Goal: Information Seeking & Learning: Learn about a topic

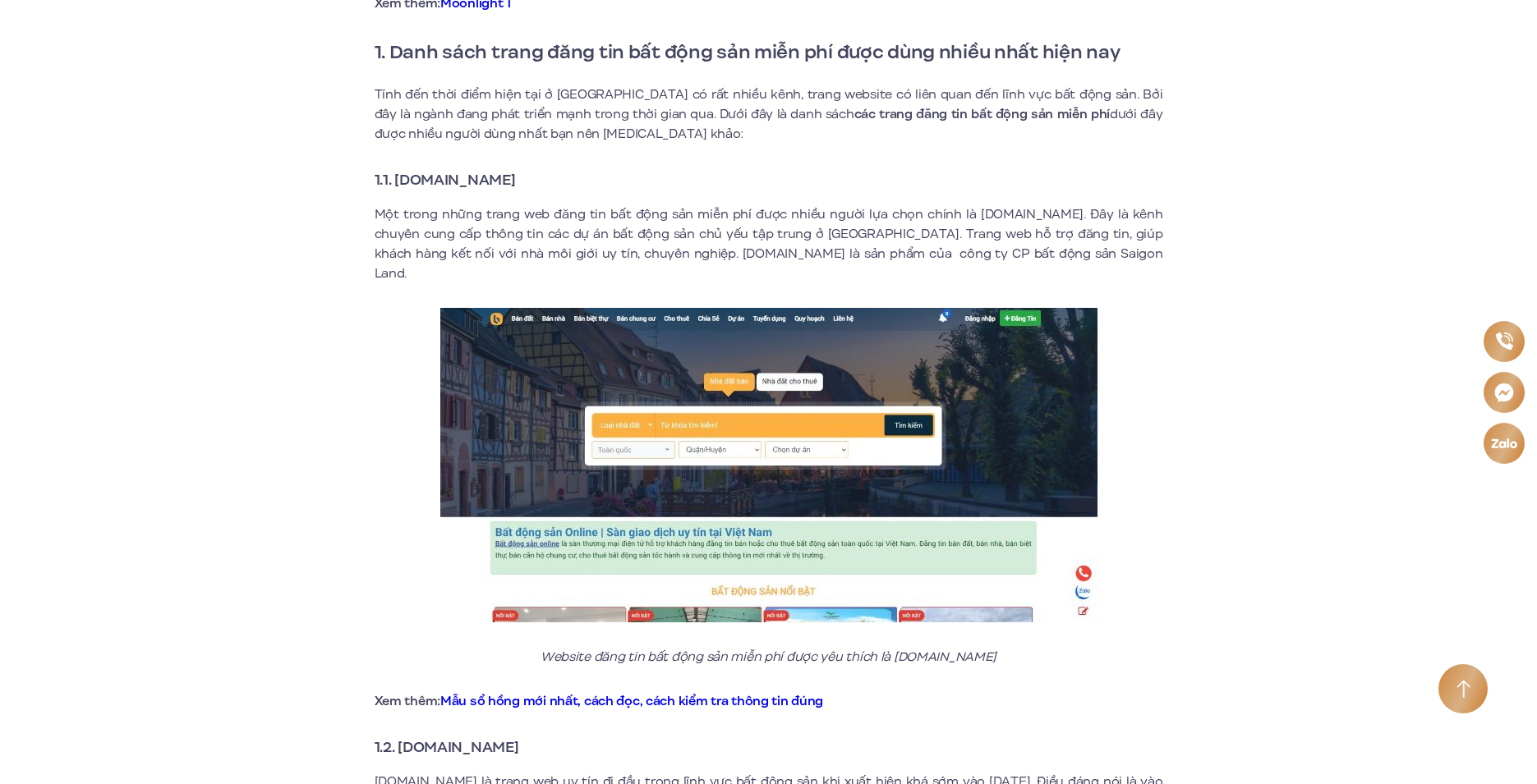
scroll to position [657, 0]
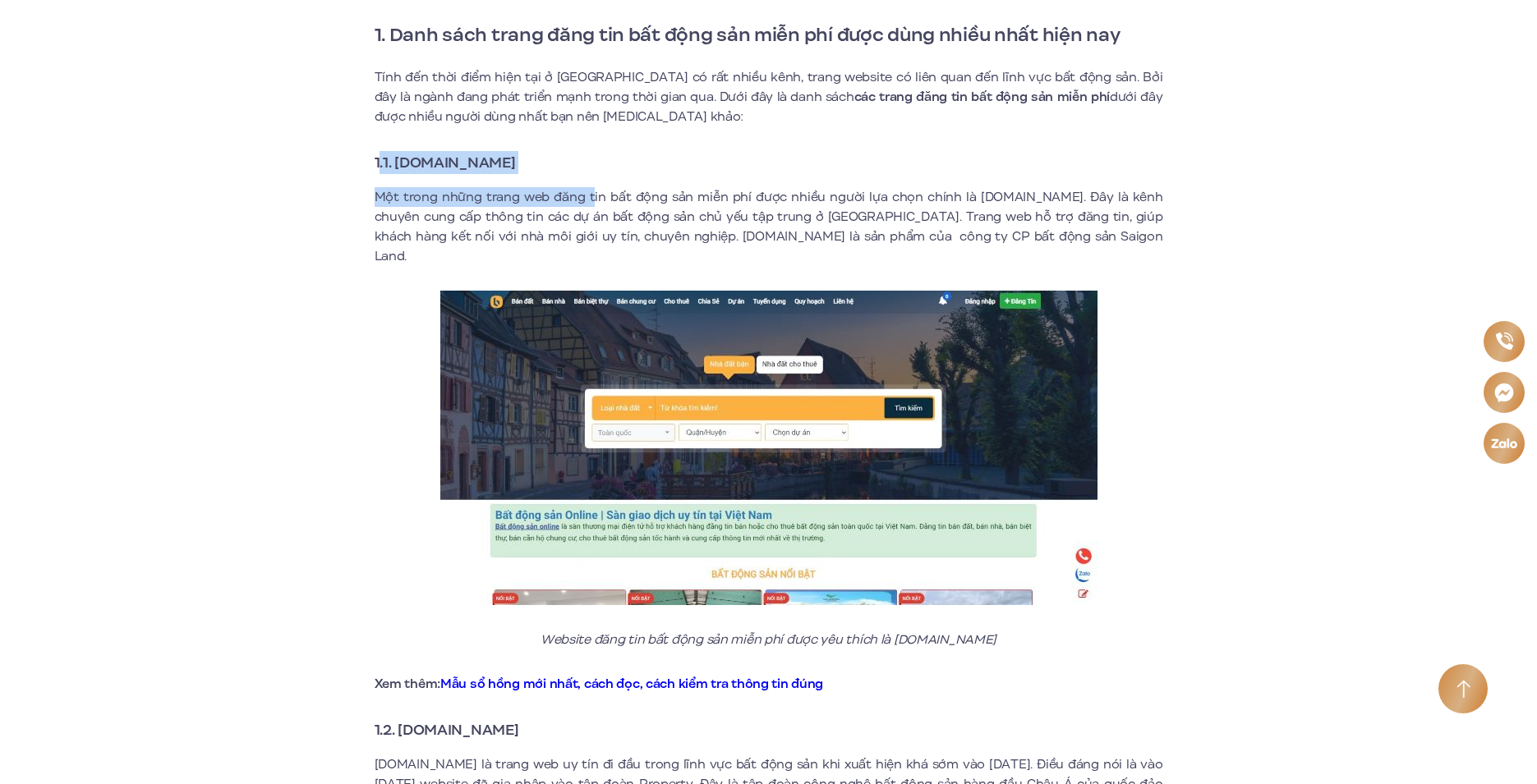
drag, startPoint x: 588, startPoint y: 177, endPoint x: 379, endPoint y: 162, distance: 209.5
click at [428, 172] on strong "1.1. [DOMAIN_NAME]" at bounding box center [445, 162] width 141 height 21
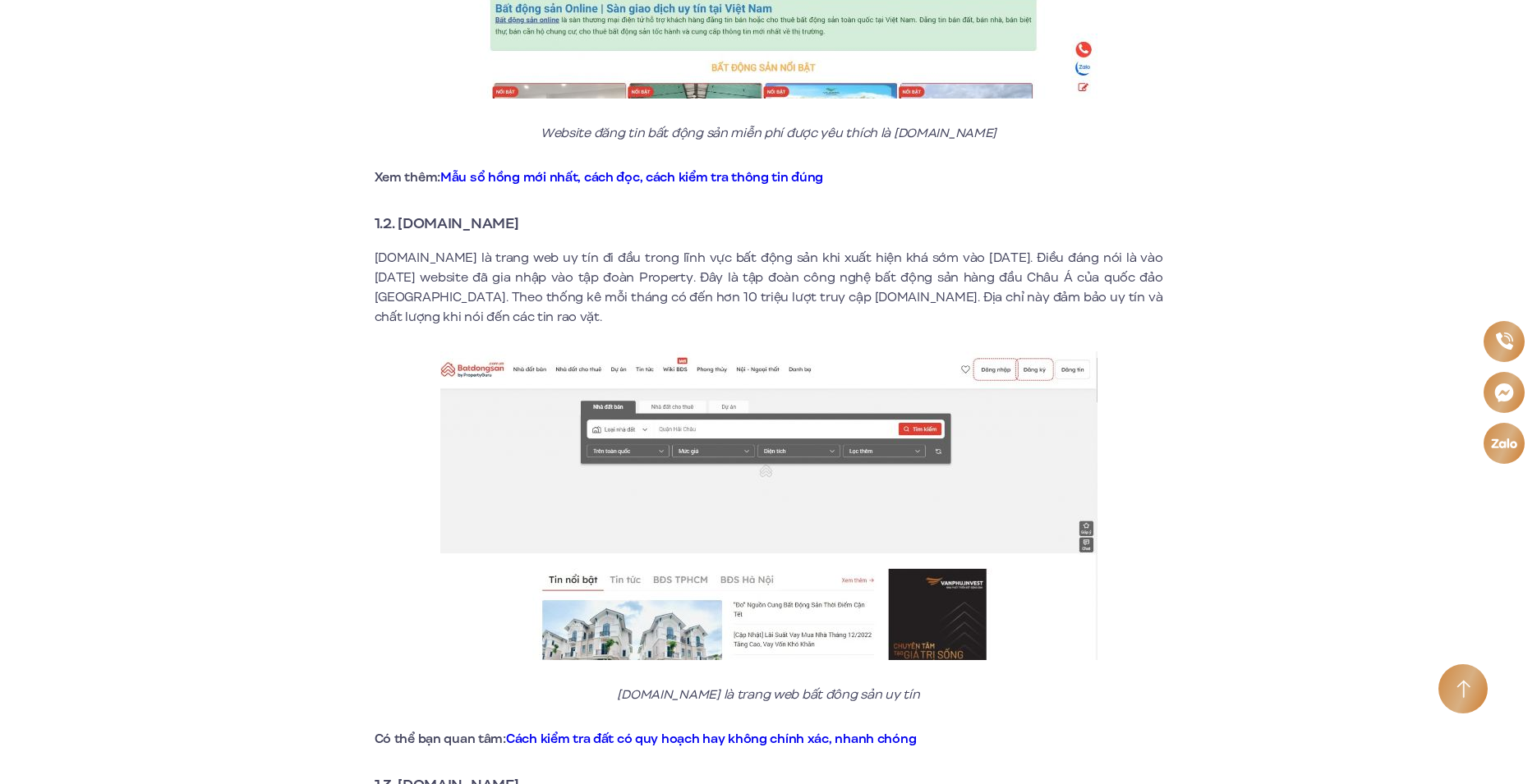
scroll to position [1232, 0]
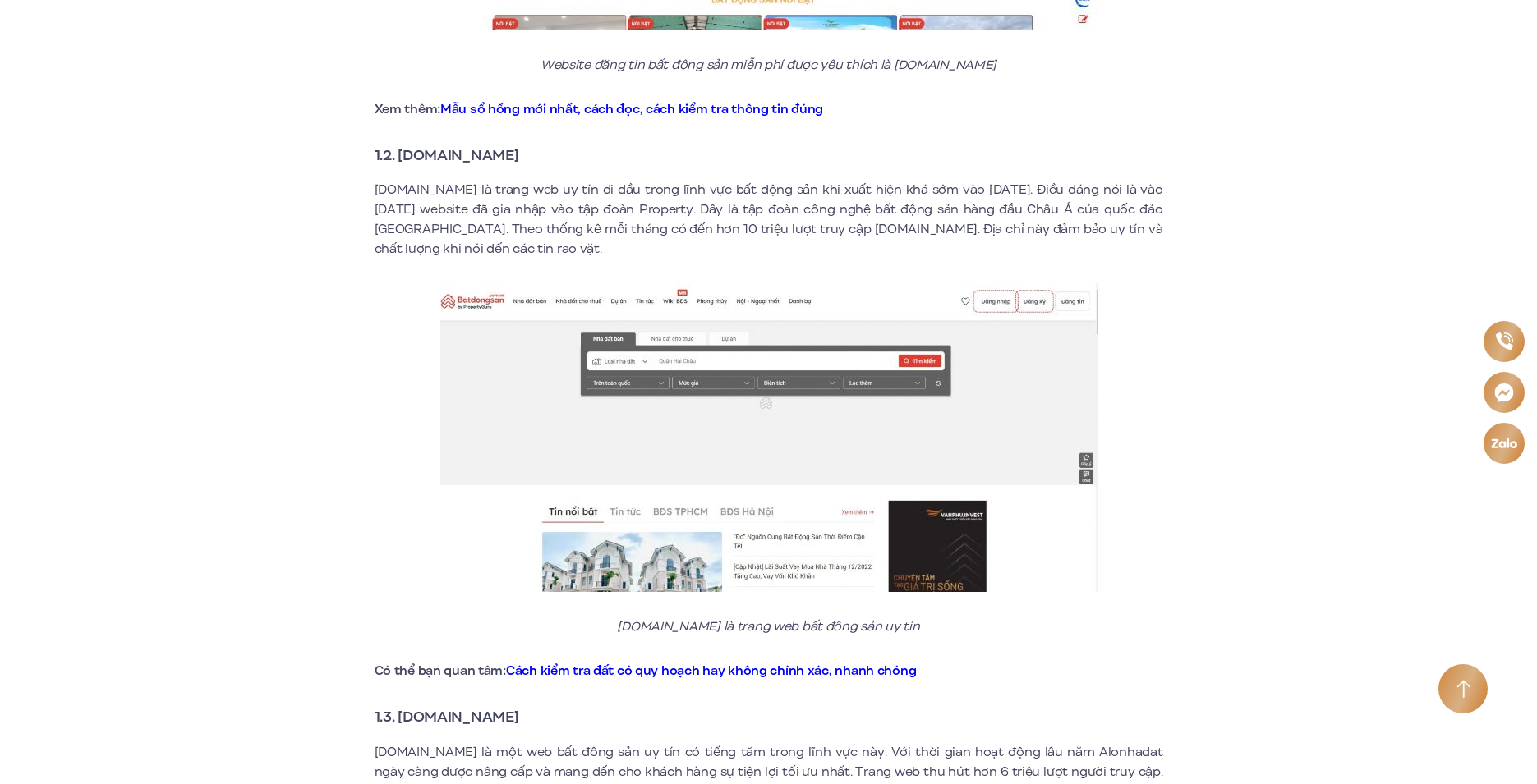
drag, startPoint x: 588, startPoint y: 124, endPoint x: 440, endPoint y: 158, distance: 151.9
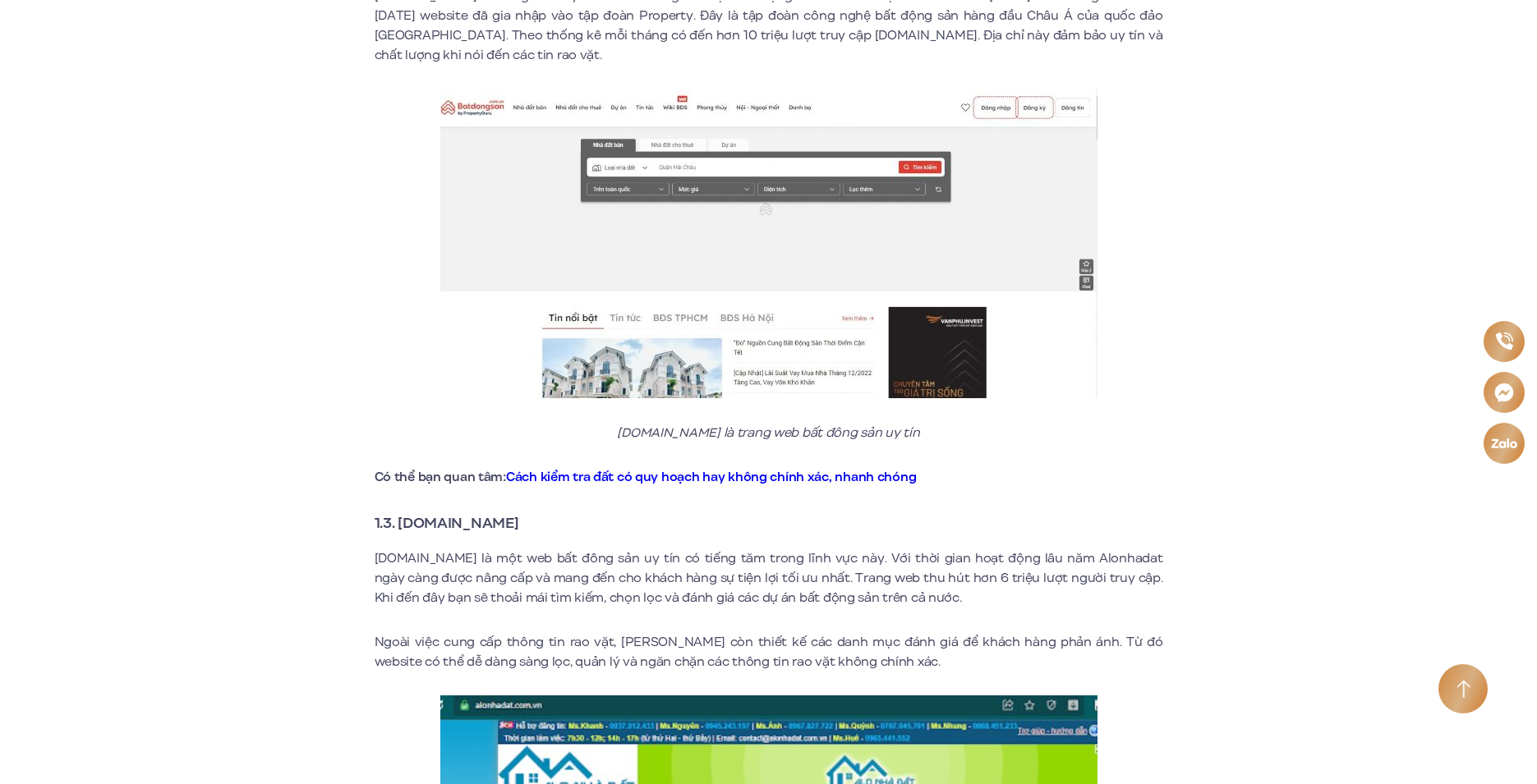
scroll to position [1724, 0]
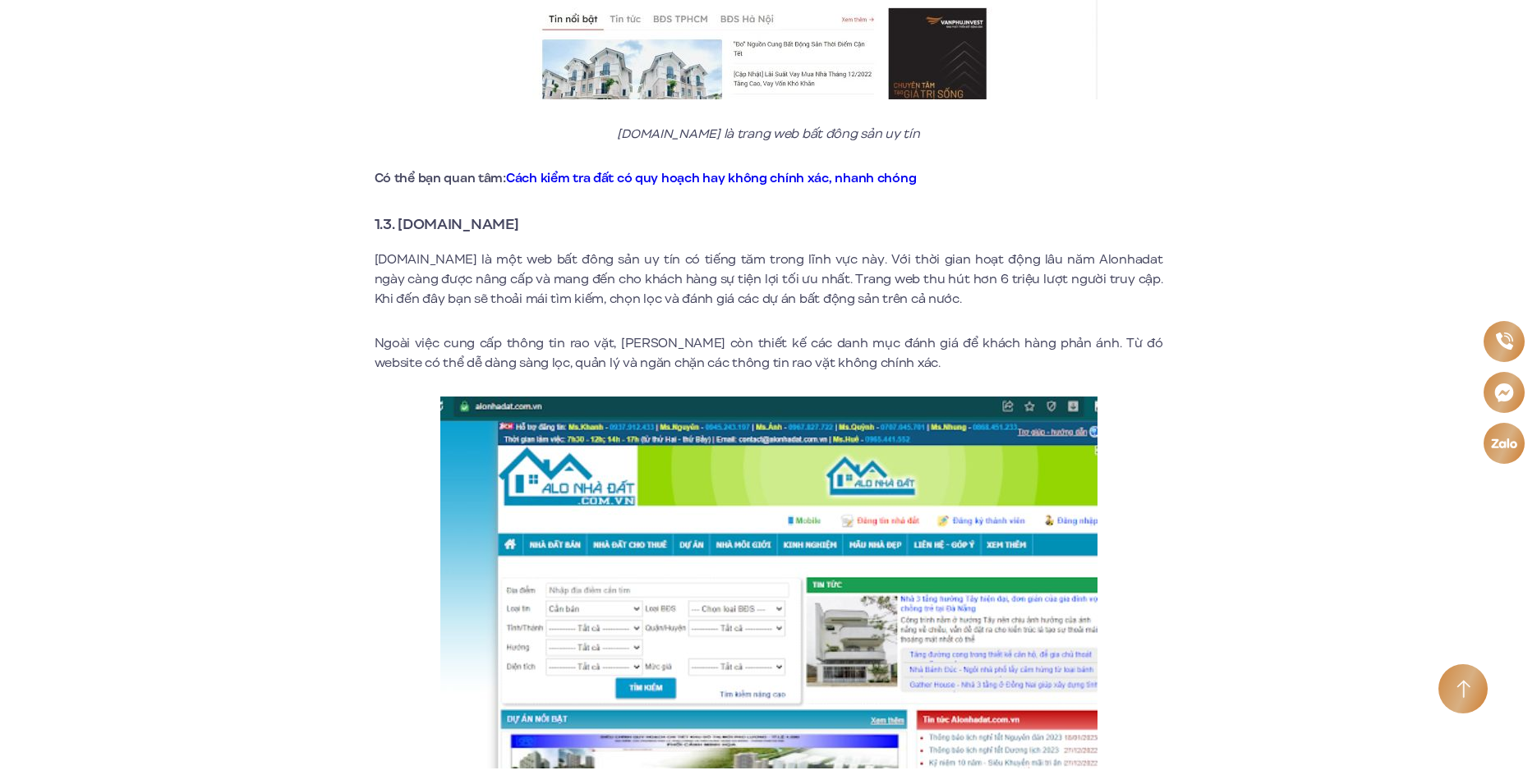
click at [433, 214] on strong "1.3. [DOMAIN_NAME]" at bounding box center [447, 224] width 145 height 21
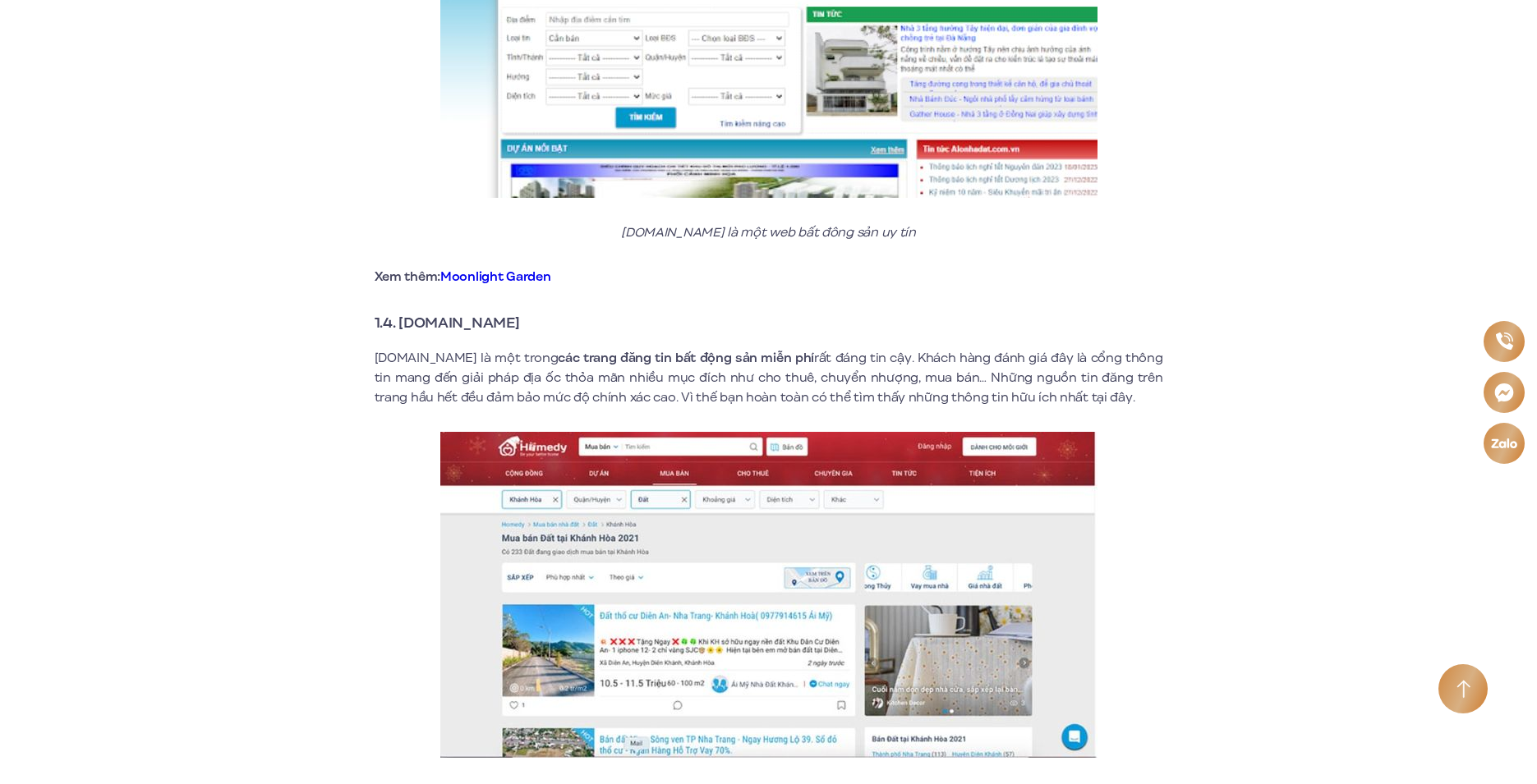
scroll to position [2463, 0]
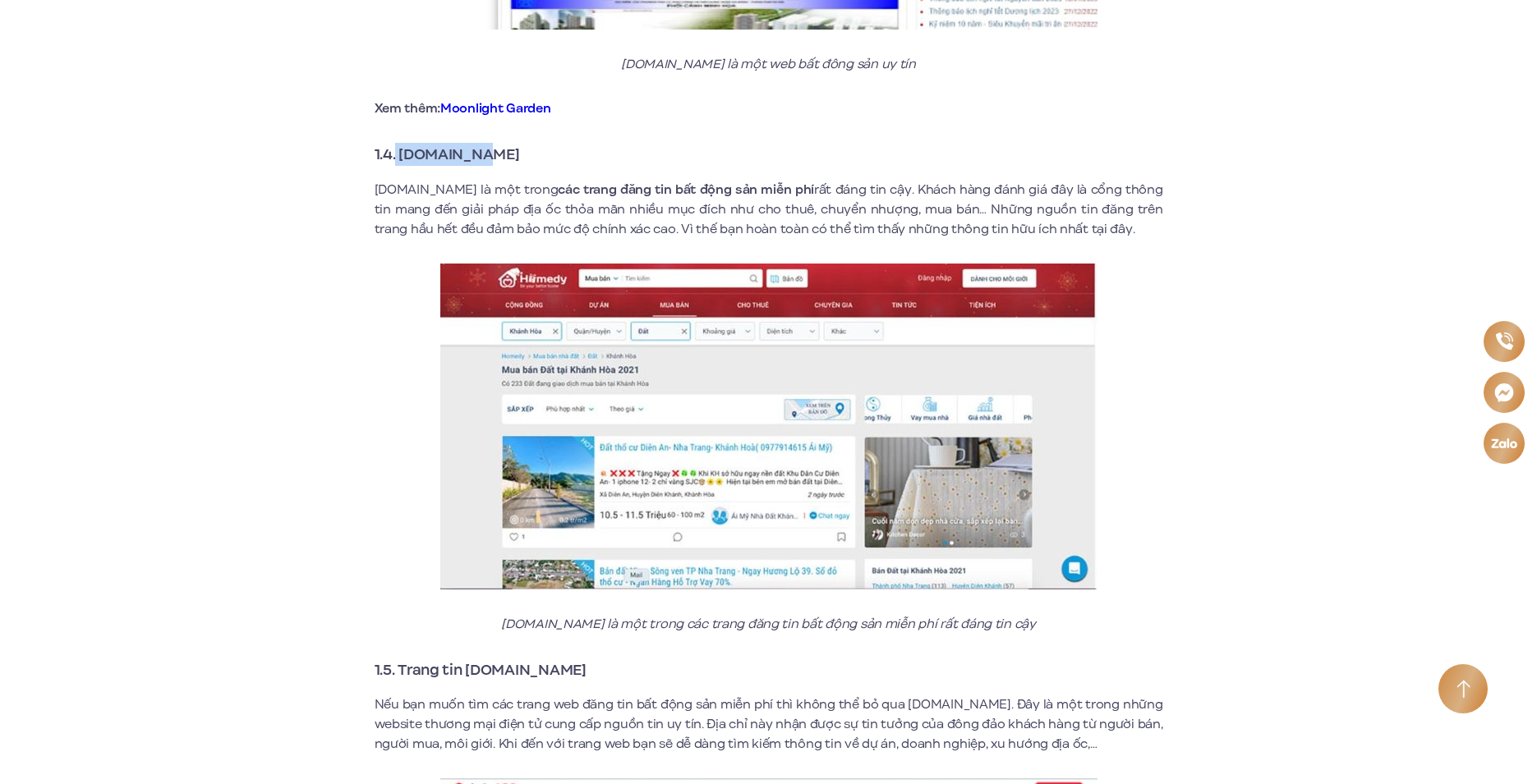
drag, startPoint x: 515, startPoint y: 119, endPoint x: 394, endPoint y: 136, distance: 122.2
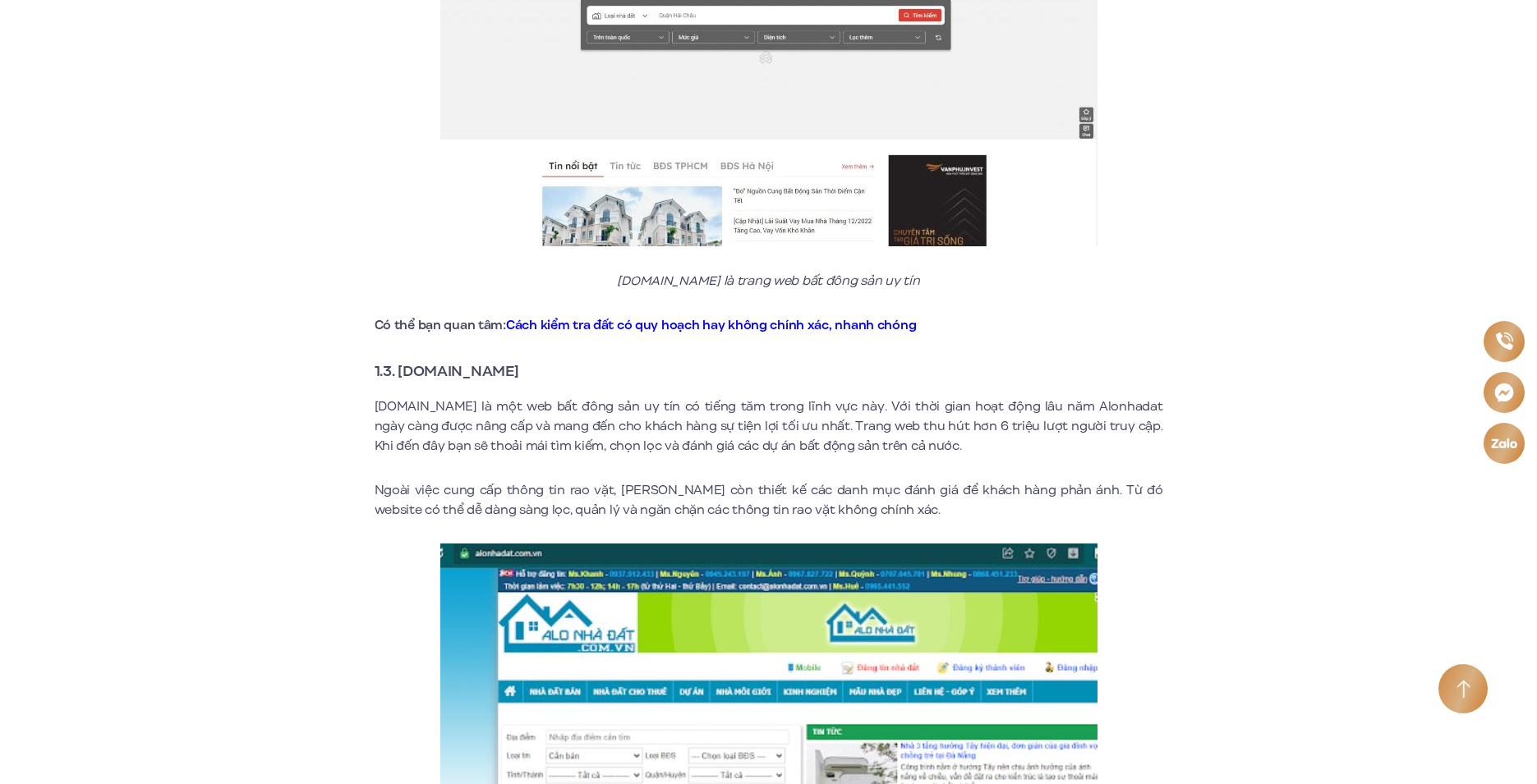
scroll to position [1724, 0]
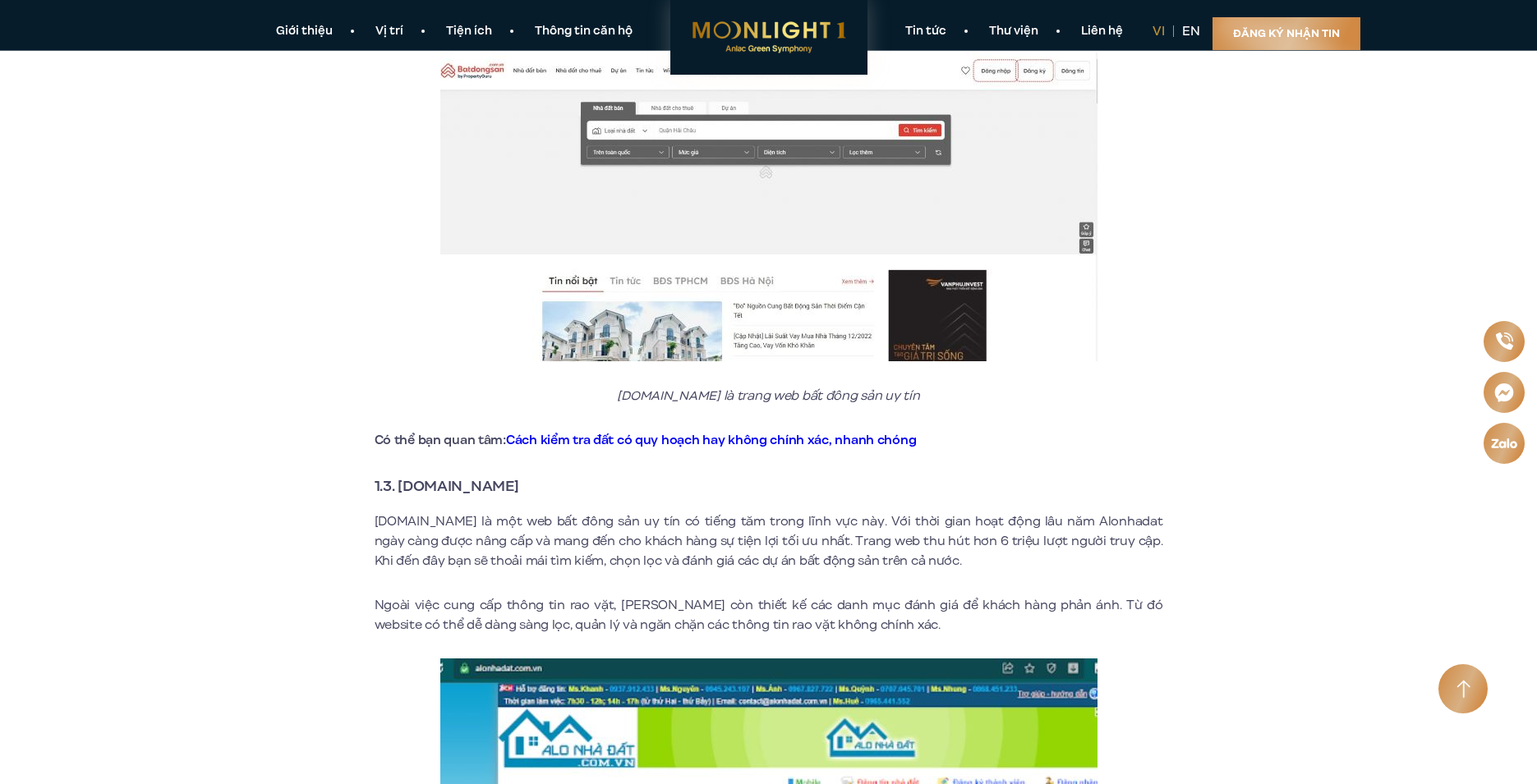
scroll to position [1396, 0]
